Goal: Check status: Check status

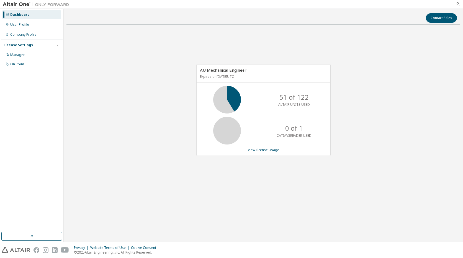
click at [155, 72] on div "AU Mechanical Engineer Expires on [DATE] UTC 51 of 122 ALTAIR UNITS USED 0 of 1…" at bounding box center [263, 113] width 394 height 168
